Goal: Task Accomplishment & Management: Use online tool/utility

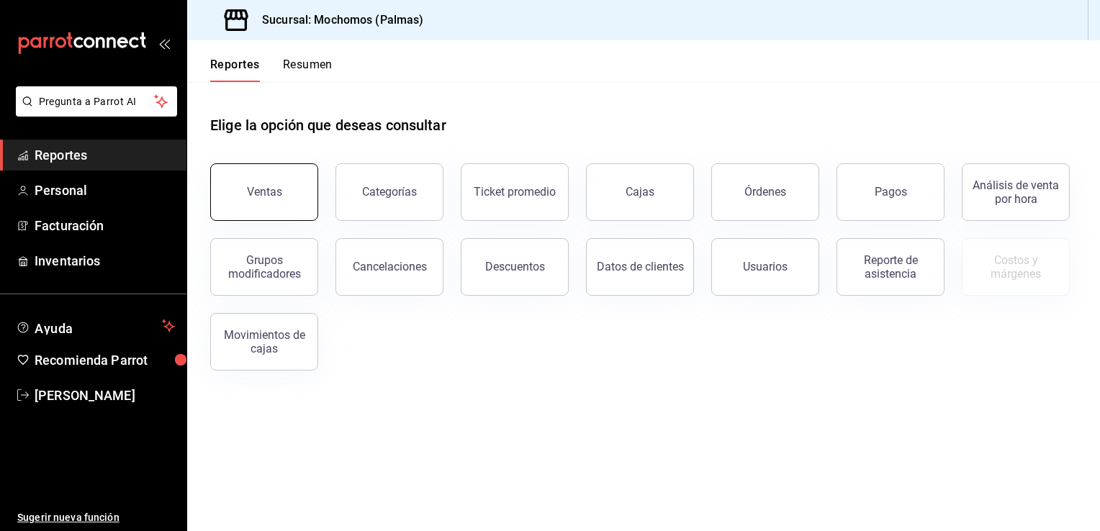
click at [287, 177] on button "Ventas" at bounding box center [264, 192] width 108 height 58
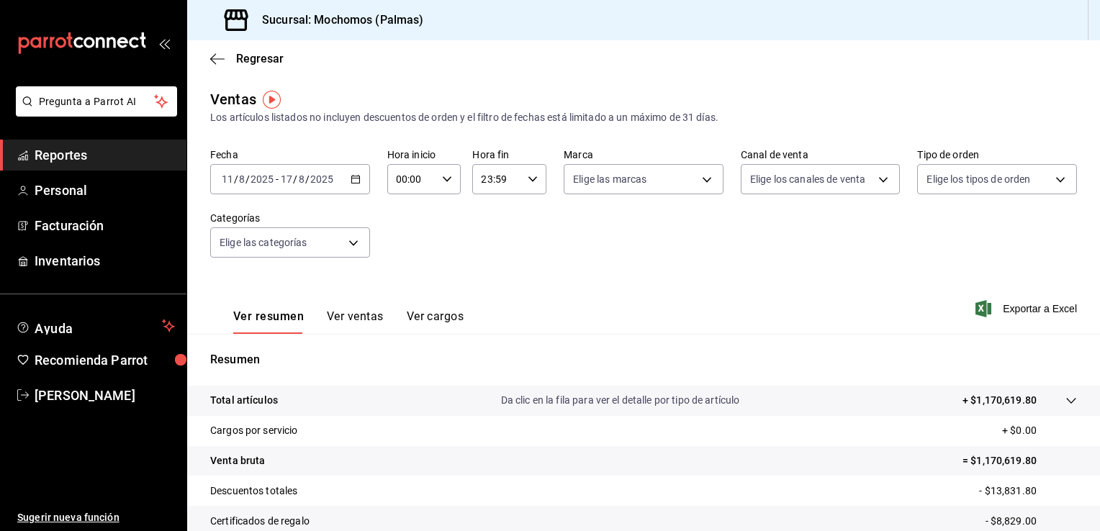
click at [352, 184] on div "[DATE] [DATE] - [DATE] [DATE]" at bounding box center [290, 179] width 160 height 30
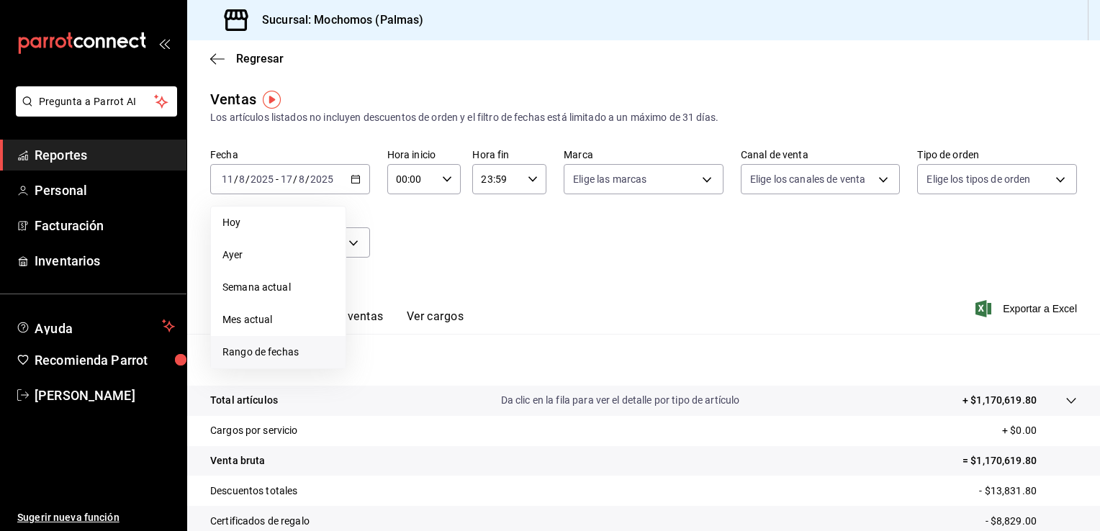
click at [258, 354] on span "Rango de fechas" at bounding box center [278, 352] width 112 height 15
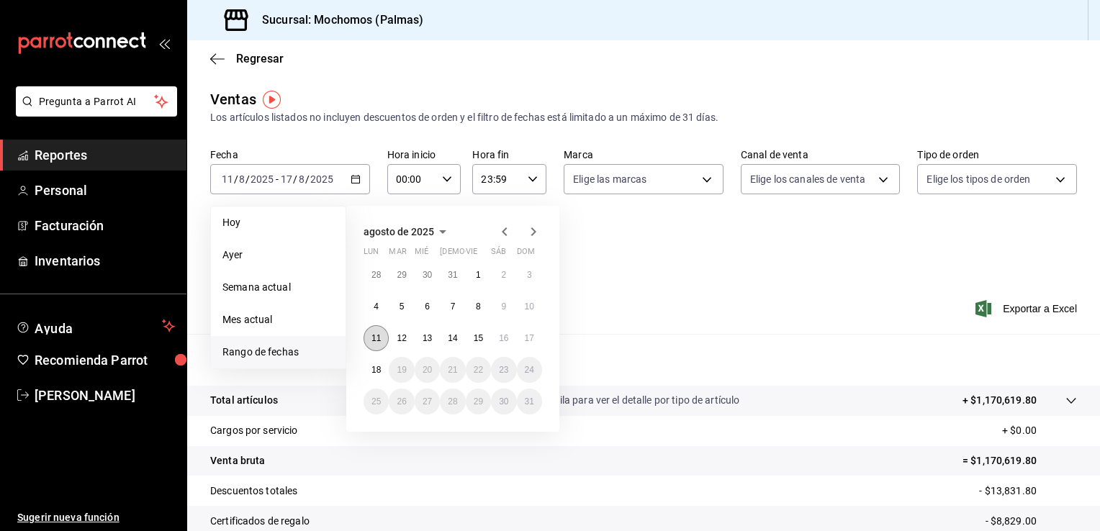
click at [379, 335] on abbr "11" at bounding box center [375, 338] width 9 height 10
click at [377, 360] on button "18" at bounding box center [376, 370] width 25 height 26
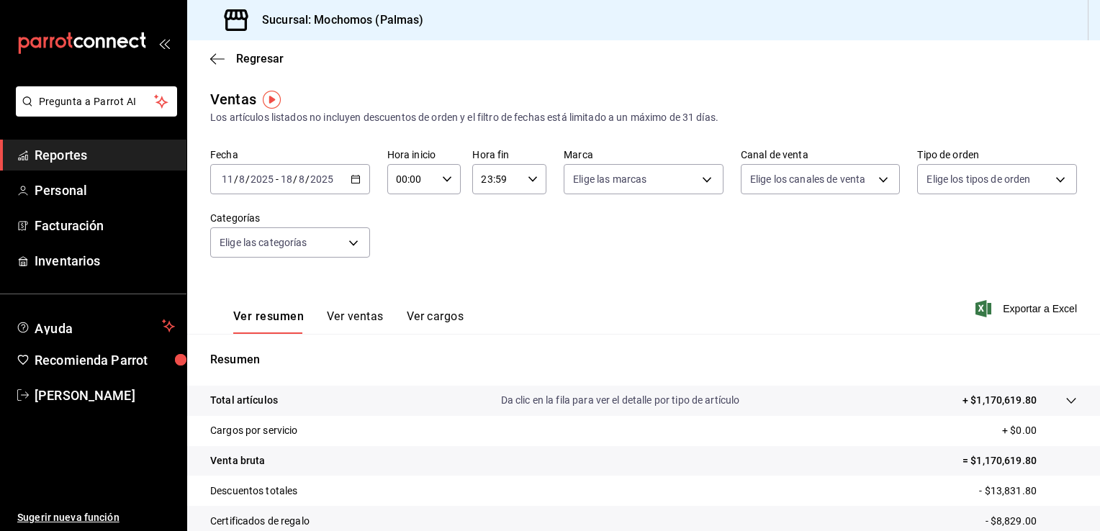
click at [446, 179] on \(Stroke\) "button" at bounding box center [447, 178] width 9 height 5
click at [403, 265] on span "05" at bounding box center [404, 265] width 14 height 12
type input "05:00"
click at [530, 182] on div at bounding box center [550, 265] width 1100 height 531
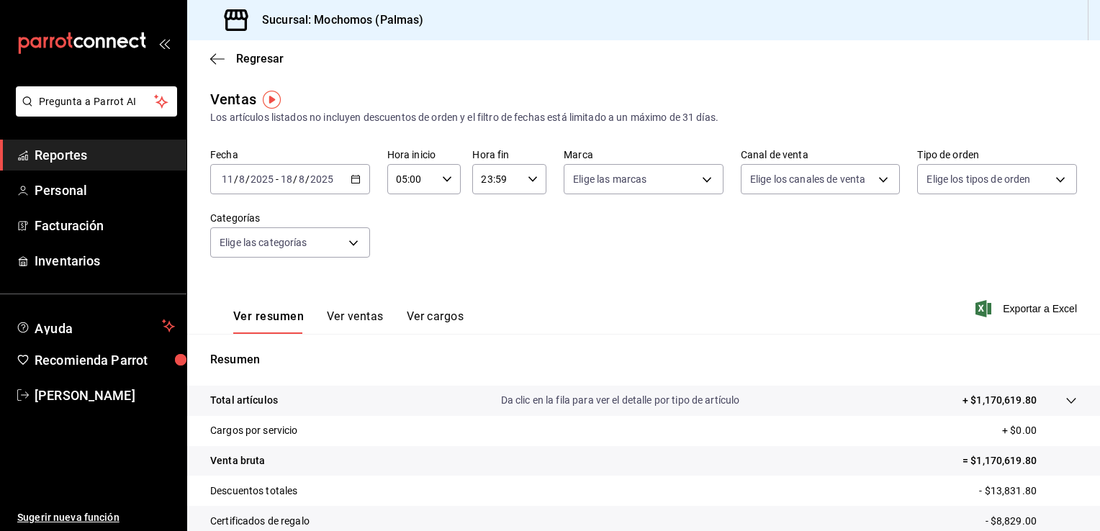
click at [530, 182] on icon "button" at bounding box center [533, 179] width 10 height 10
click at [492, 211] on button "05" at bounding box center [487, 221] width 31 height 29
click at [524, 212] on span "00" at bounding box center [525, 216] width 14 height 12
type input "05:00"
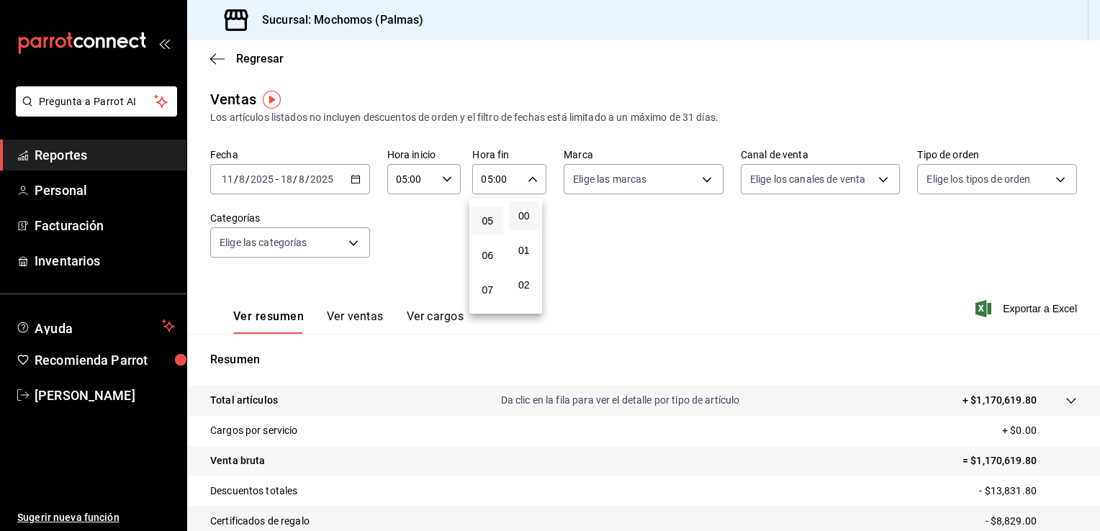
click at [624, 269] on div at bounding box center [550, 265] width 1100 height 531
click at [1016, 312] on span "Exportar a Excel" at bounding box center [1027, 308] width 99 height 17
